Goal: Book appointment/travel/reservation

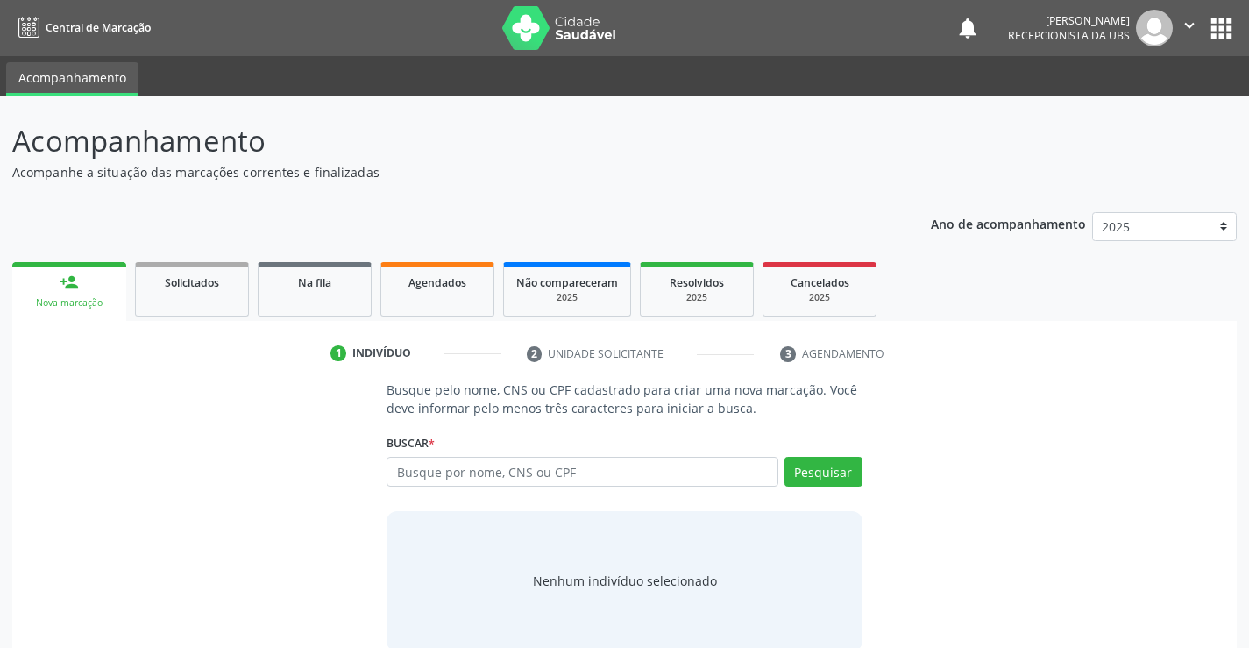
click at [538, 473] on input "text" at bounding box center [582, 472] width 391 height 30
type input "708403278270963"
click at [805, 464] on button "Pesquisar" at bounding box center [824, 472] width 78 height 30
type input "708403278270963"
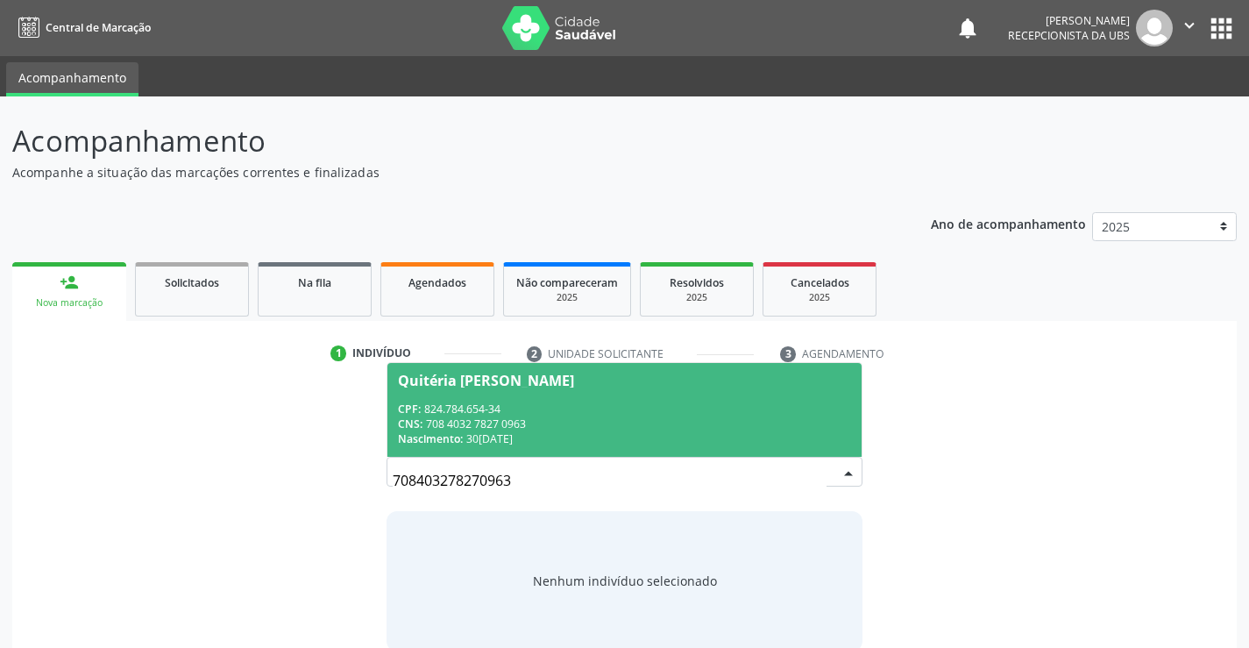
click at [629, 415] on div "CPF: 824.784.654-34" at bounding box center [624, 409] width 452 height 15
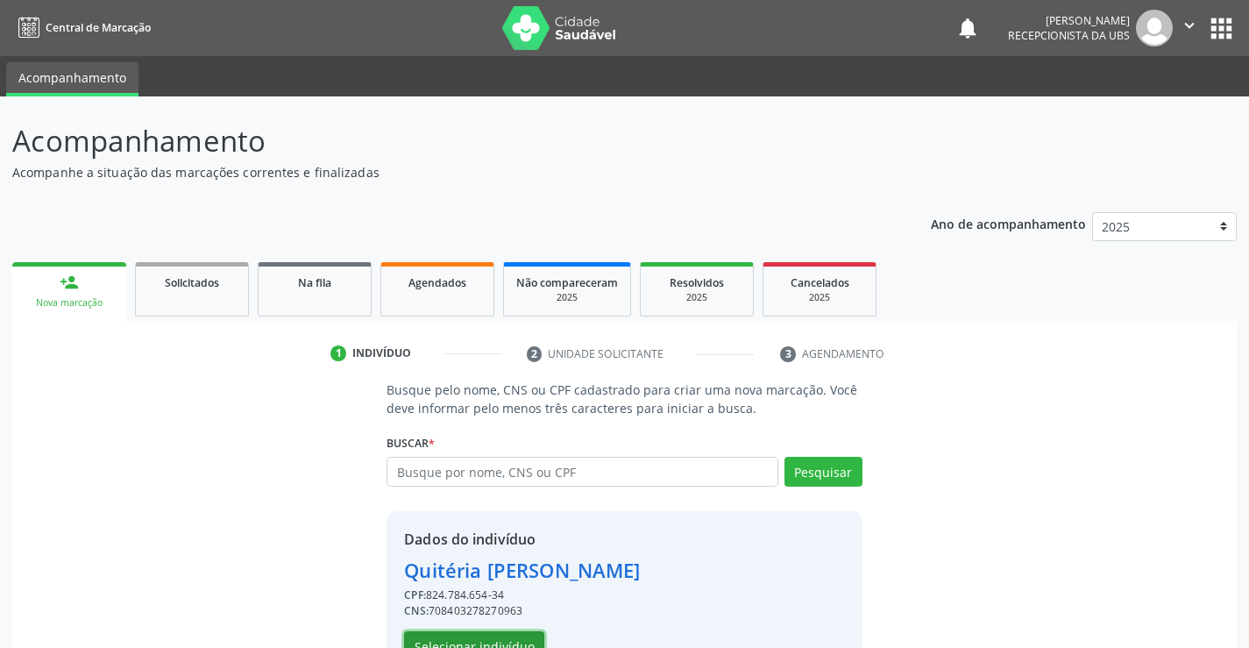
click at [445, 644] on button "Selecionar indivíduo" at bounding box center [474, 646] width 140 height 30
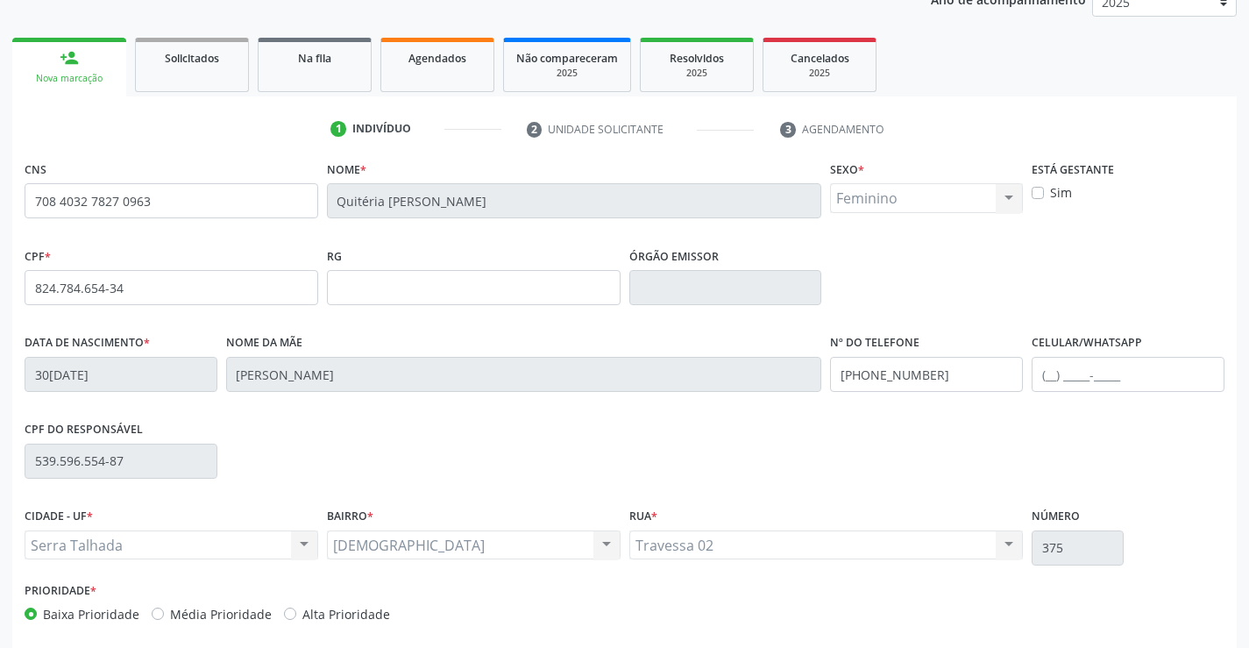
scroll to position [302, 0]
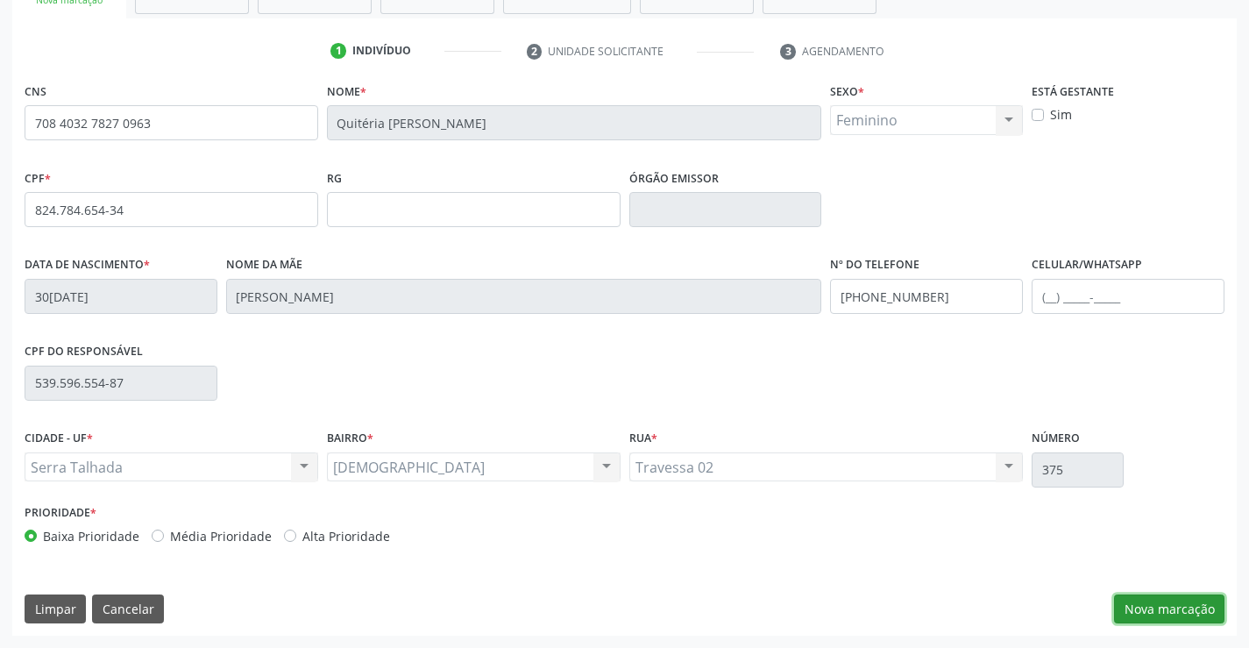
click at [1140, 607] on button "Nova marcação" at bounding box center [1169, 609] width 110 height 30
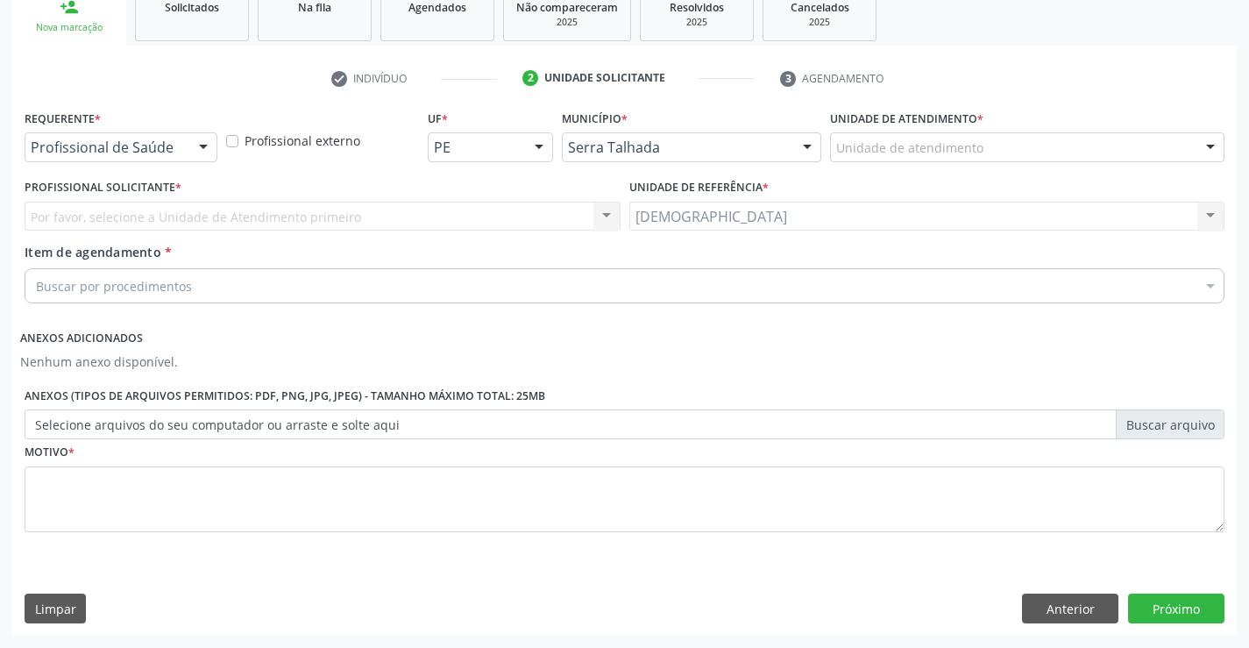
scroll to position [275, 0]
click at [197, 142] on div at bounding box center [203, 148] width 26 height 30
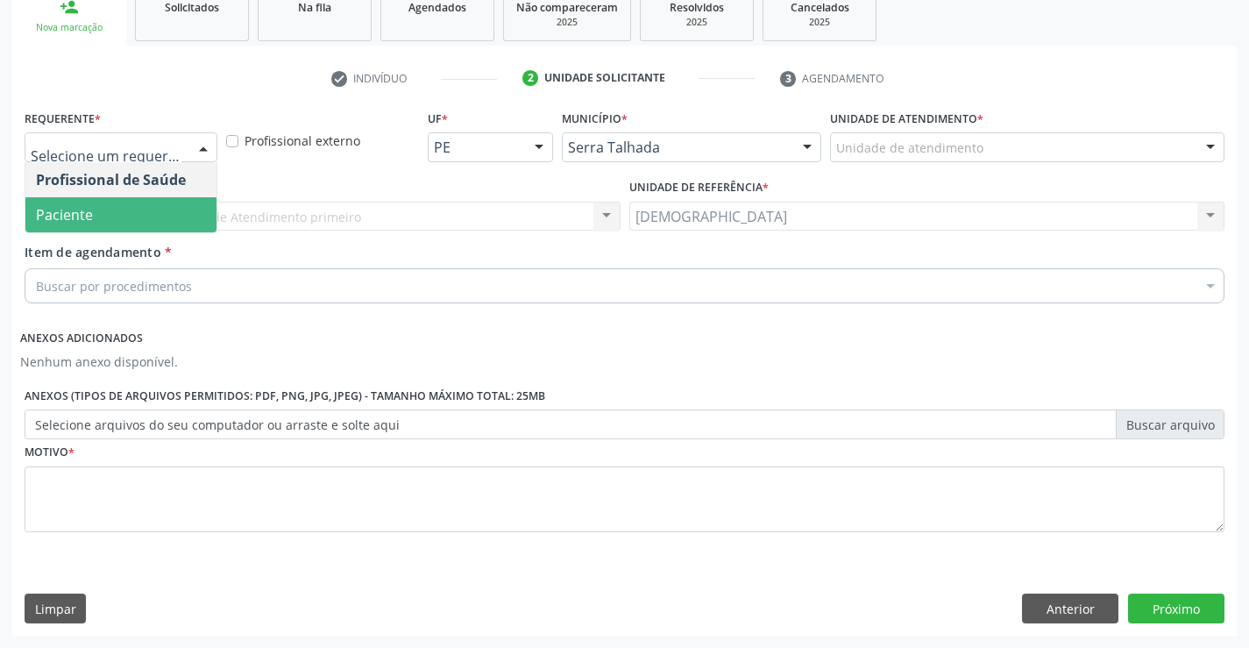
click at [147, 209] on span "Paciente" at bounding box center [120, 214] width 191 height 35
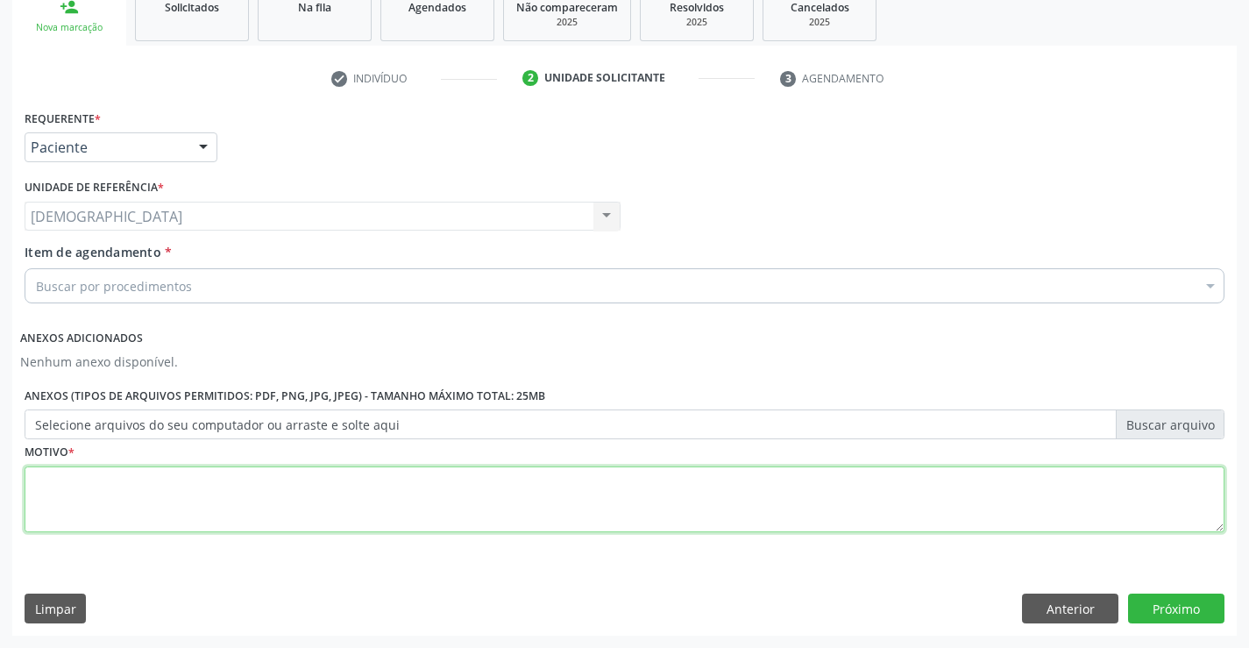
click at [154, 508] on textarea at bounding box center [625, 499] width 1200 height 67
type textarea "."
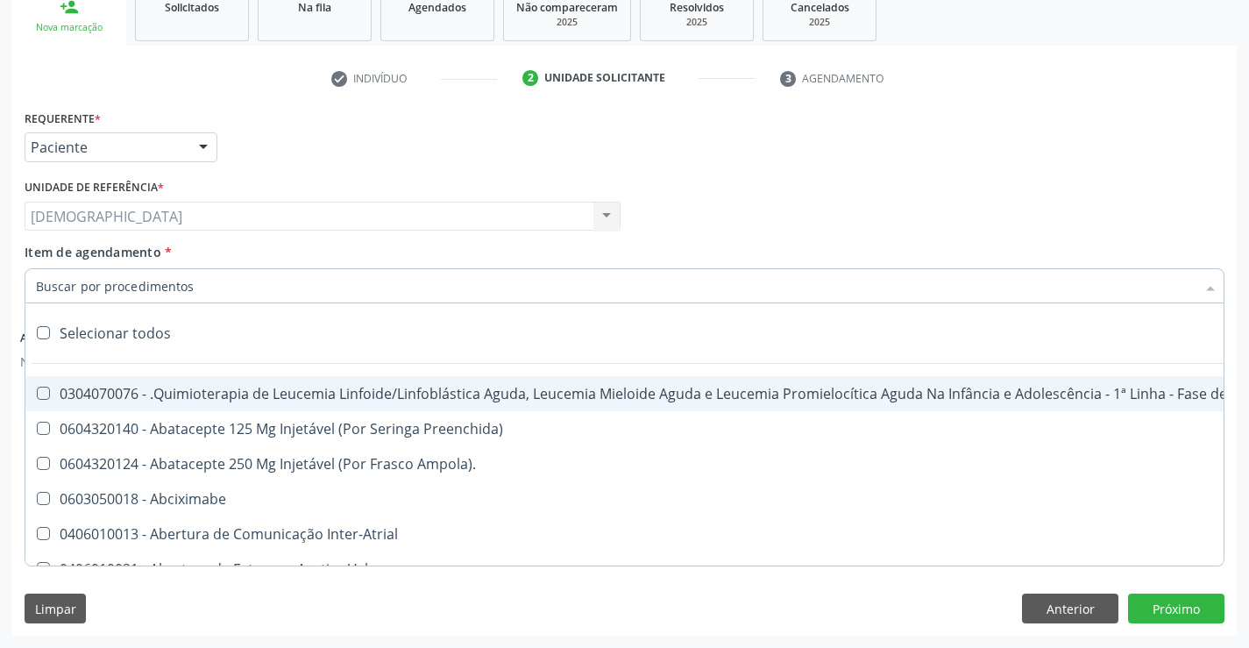
click at [309, 291] on div at bounding box center [625, 285] width 1200 height 35
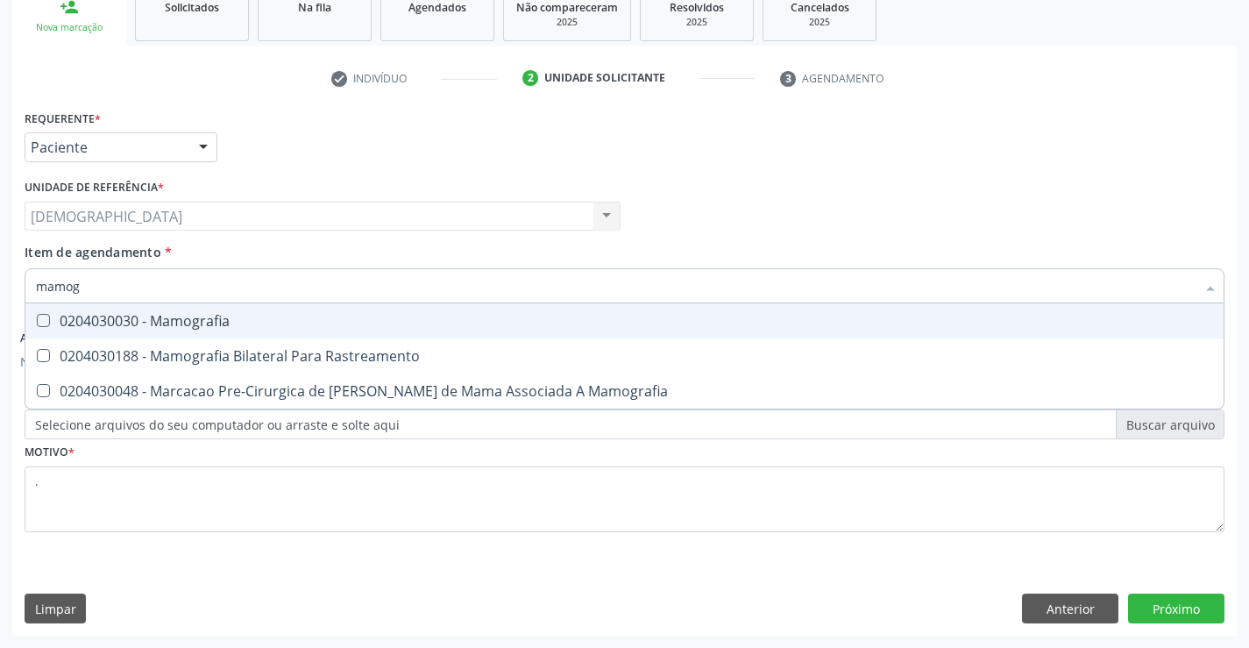
type input "mamogr"
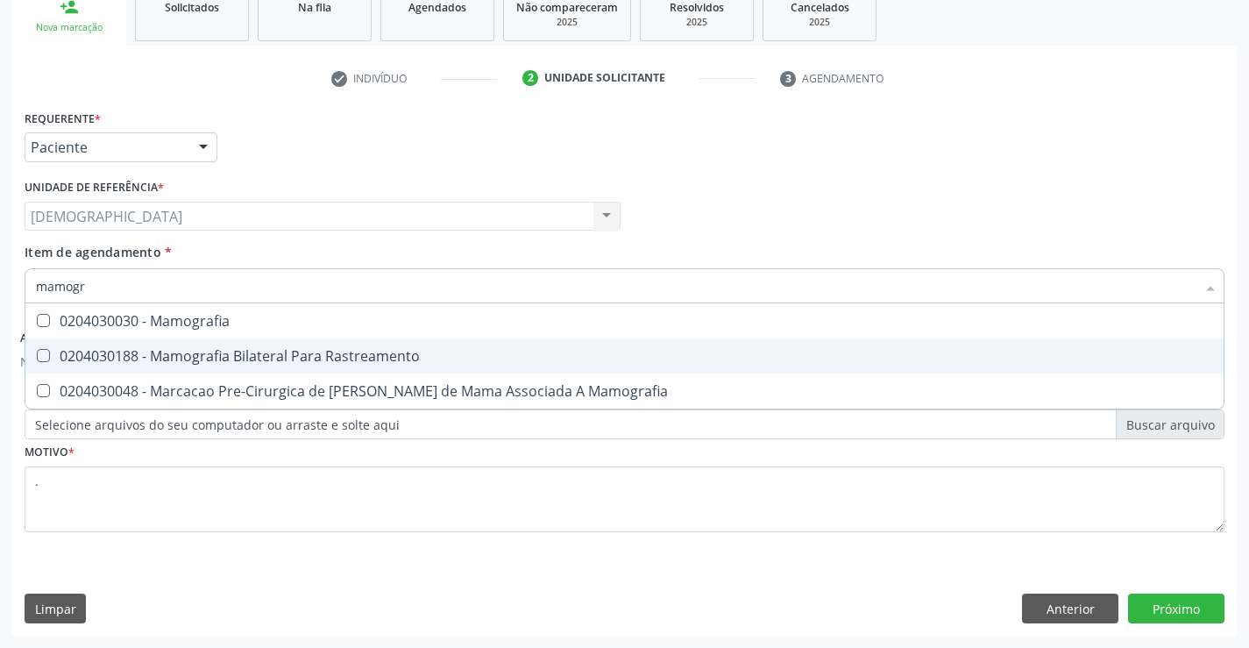
click at [309, 352] on div "0204030188 - Mamografia Bilateral Para Rastreamento" at bounding box center [624, 356] width 1177 height 14
checkbox Rastreamento "true"
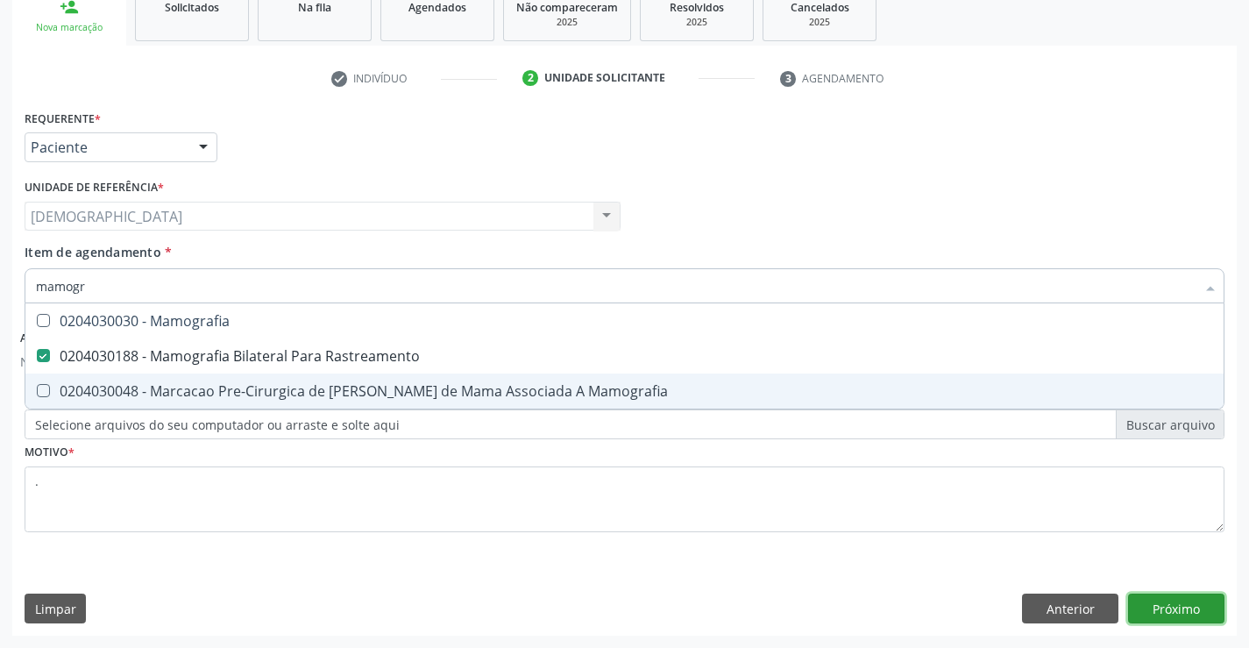
click at [1185, 599] on button "Próximo" at bounding box center [1176, 609] width 96 height 30
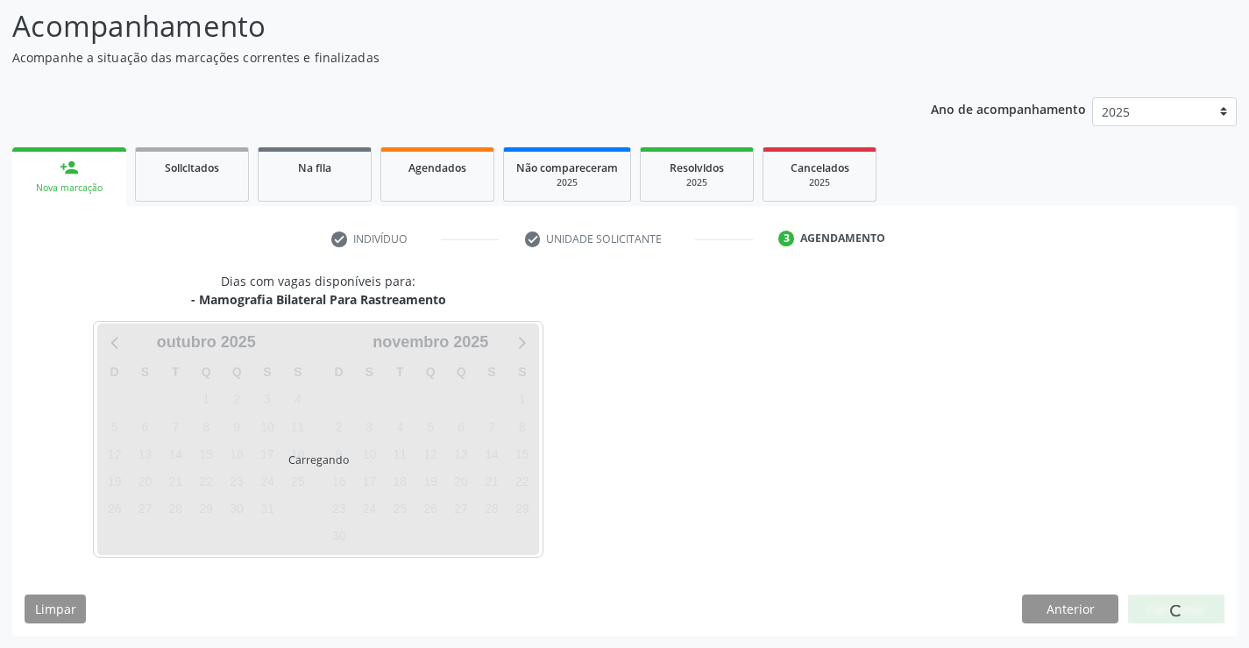
scroll to position [115, 0]
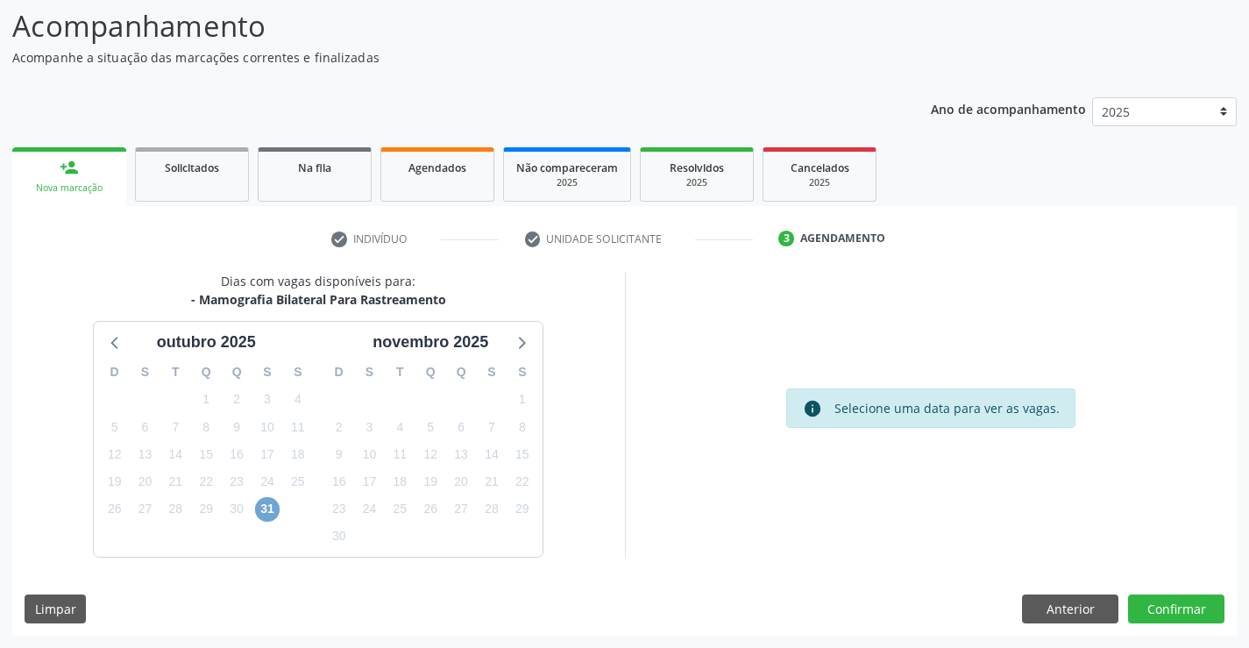
click at [265, 510] on span "31" at bounding box center [267, 509] width 25 height 25
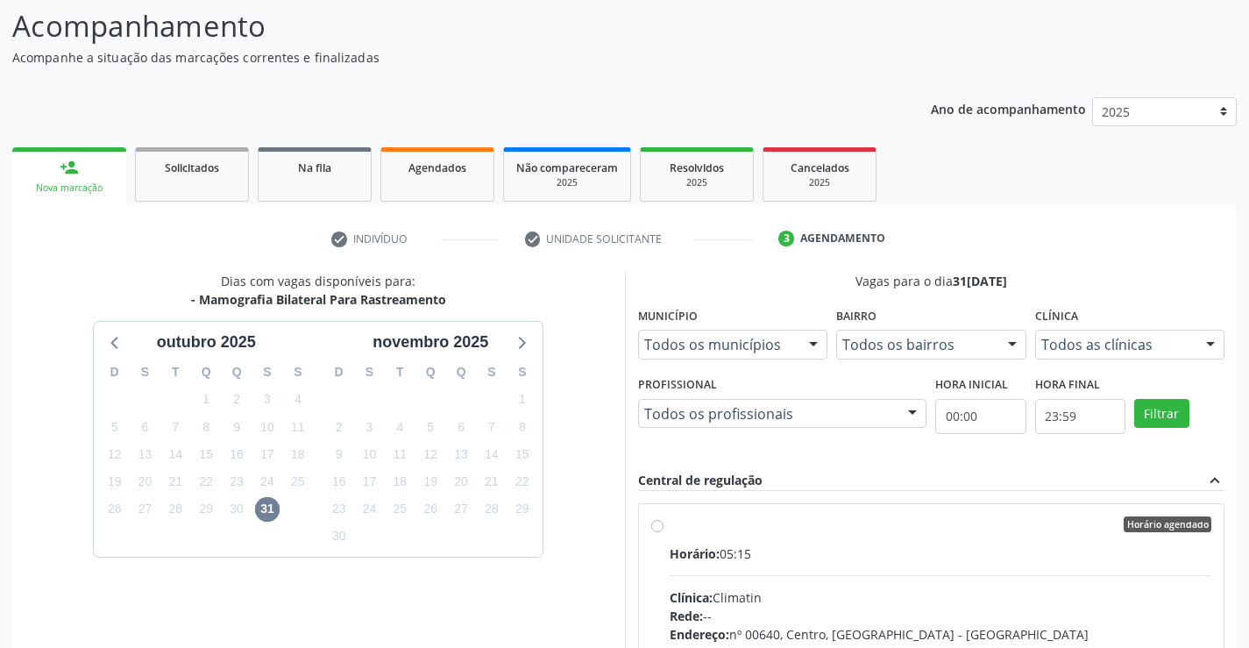
click at [789, 531] on div "Horário agendado" at bounding box center [941, 524] width 543 height 16
click at [664, 531] on input "Horário agendado Horário: 05:15 Clínica: Climatin Rede: -- Endereço: nº 00640, …" at bounding box center [657, 524] width 12 height 16
radio input "true"
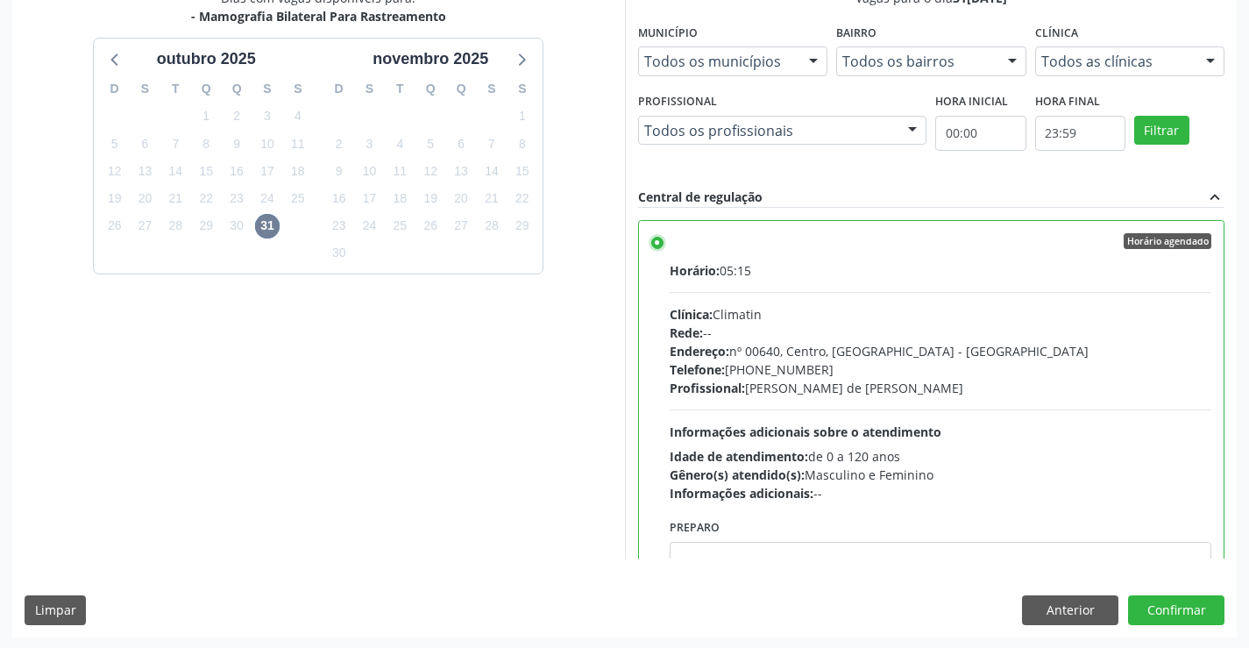
scroll to position [400, 0]
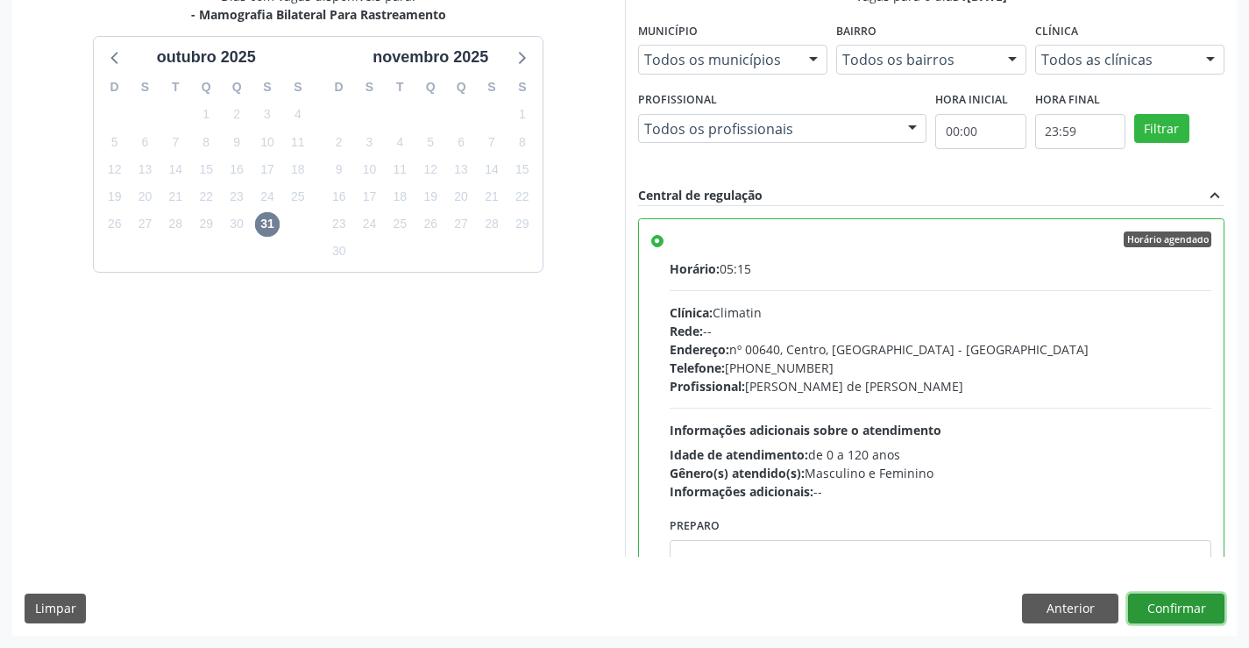
click at [1198, 605] on button "Confirmar" at bounding box center [1176, 609] width 96 height 30
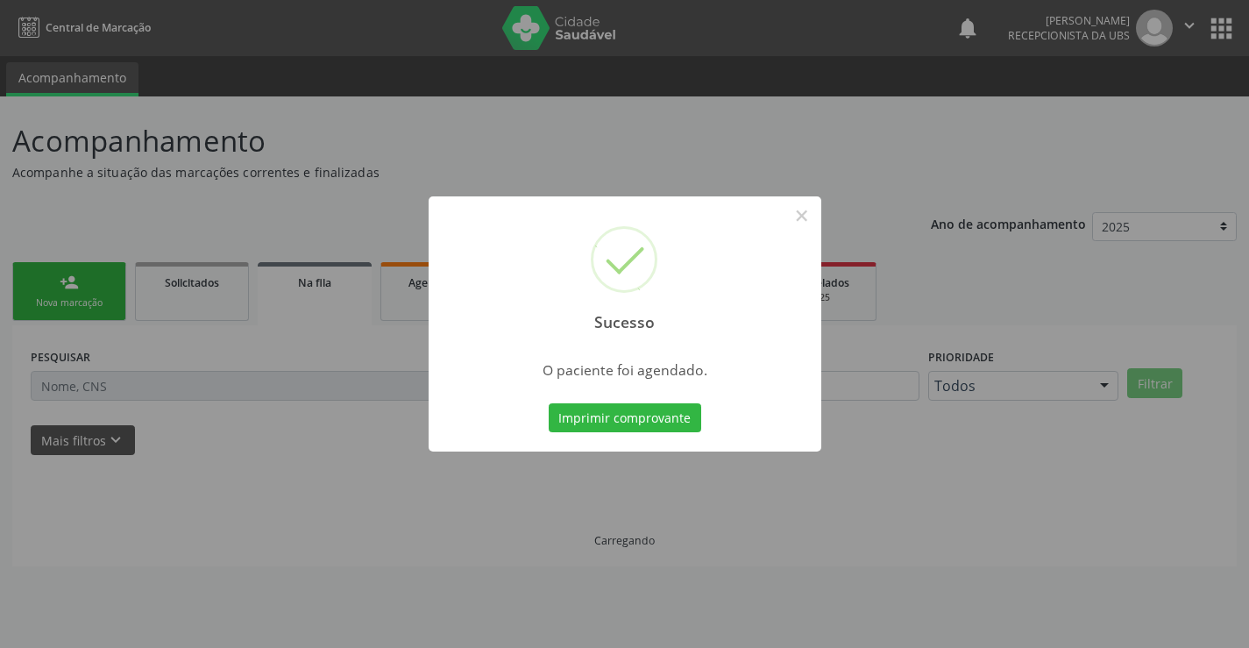
scroll to position [0, 0]
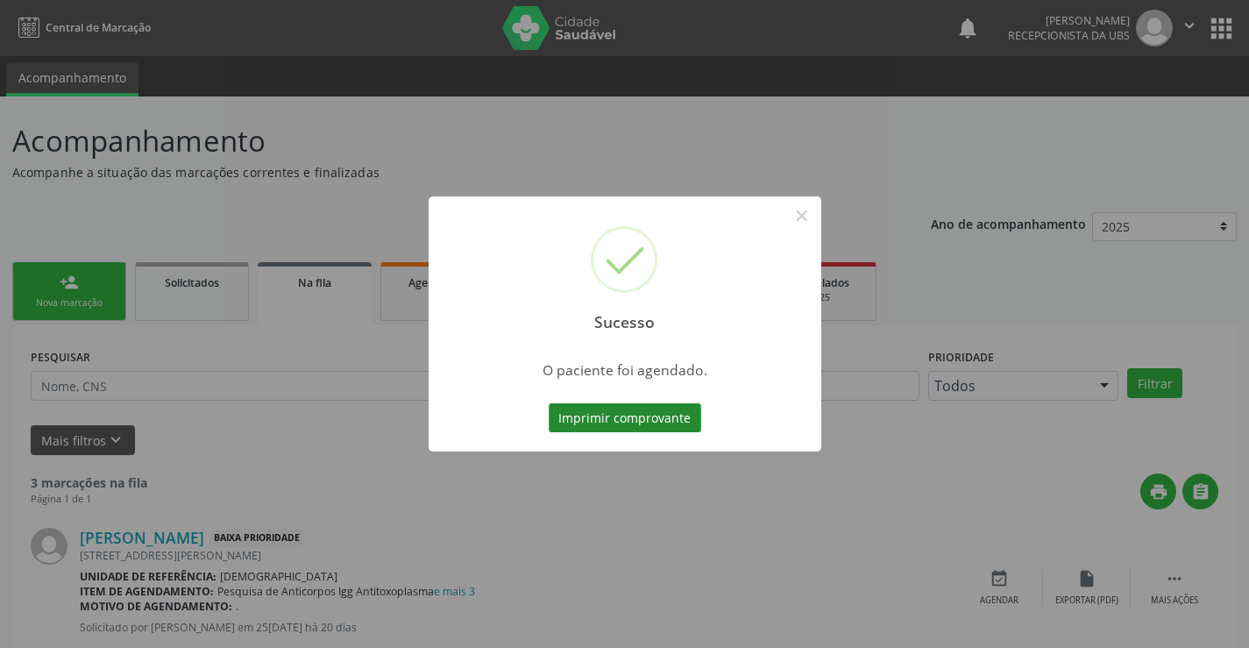
click at [599, 422] on button "Imprimir comprovante" at bounding box center [625, 418] width 153 height 30
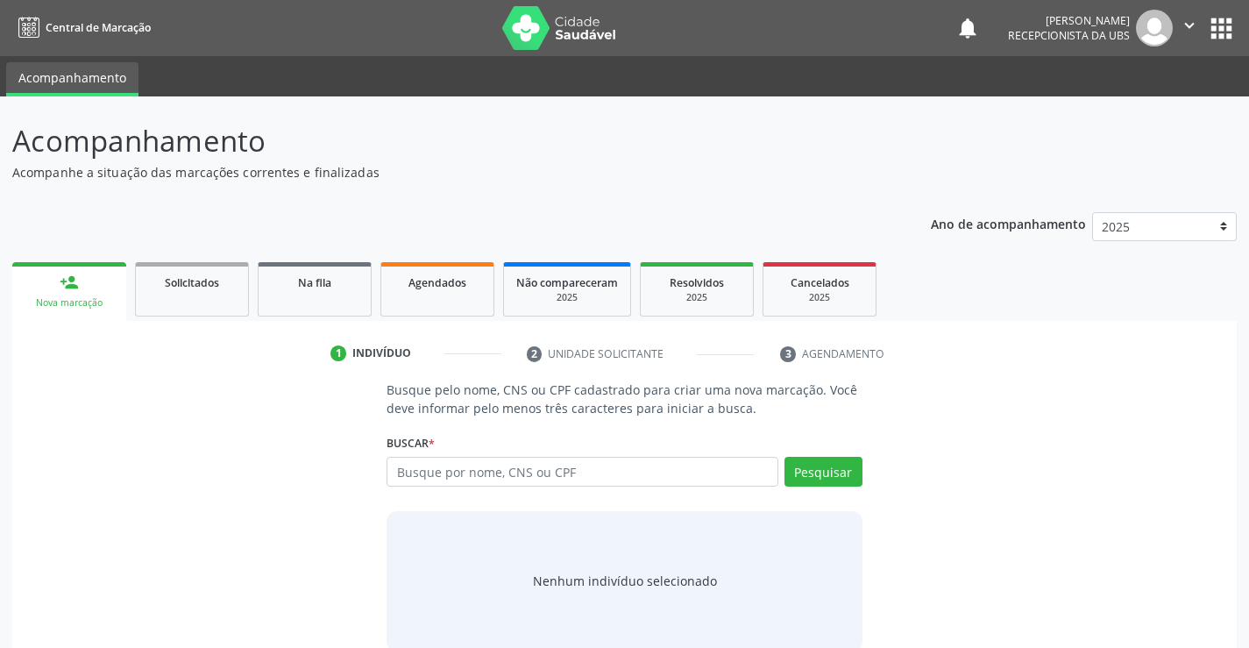
click at [1189, 28] on icon "" at bounding box center [1189, 25] width 19 height 19
click at [1125, 105] on link "Sair" at bounding box center [1144, 107] width 121 height 25
